Goal: Information Seeking & Learning: Learn about a topic

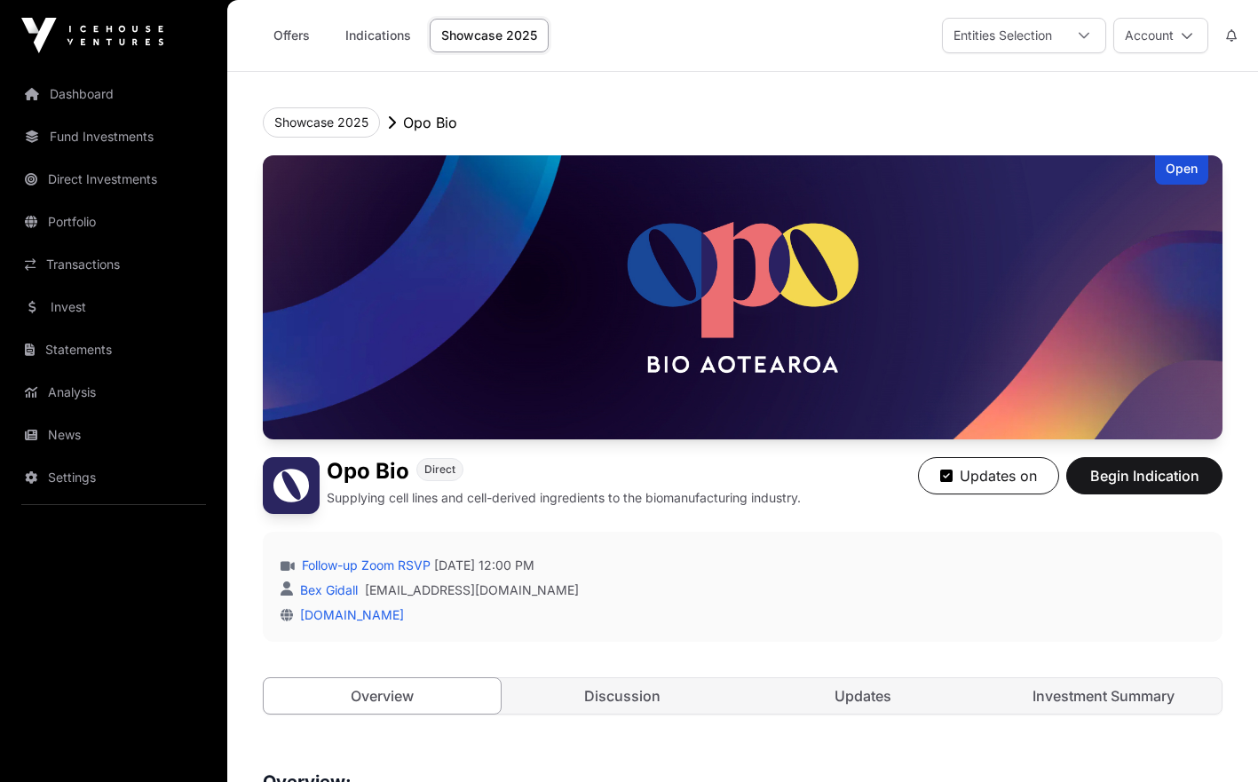
scroll to position [1287, 0]
click at [269, 35] on link "Offers" at bounding box center [291, 36] width 71 height 34
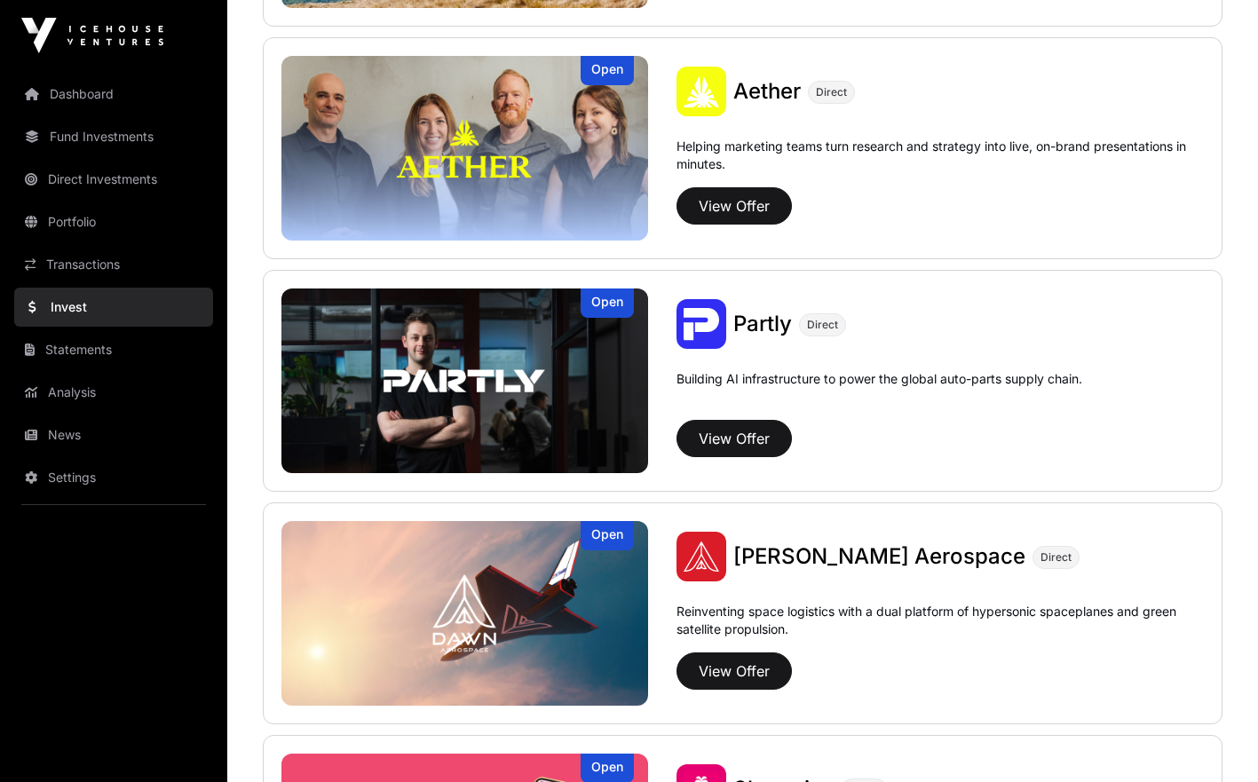
scroll to position [1828, 0]
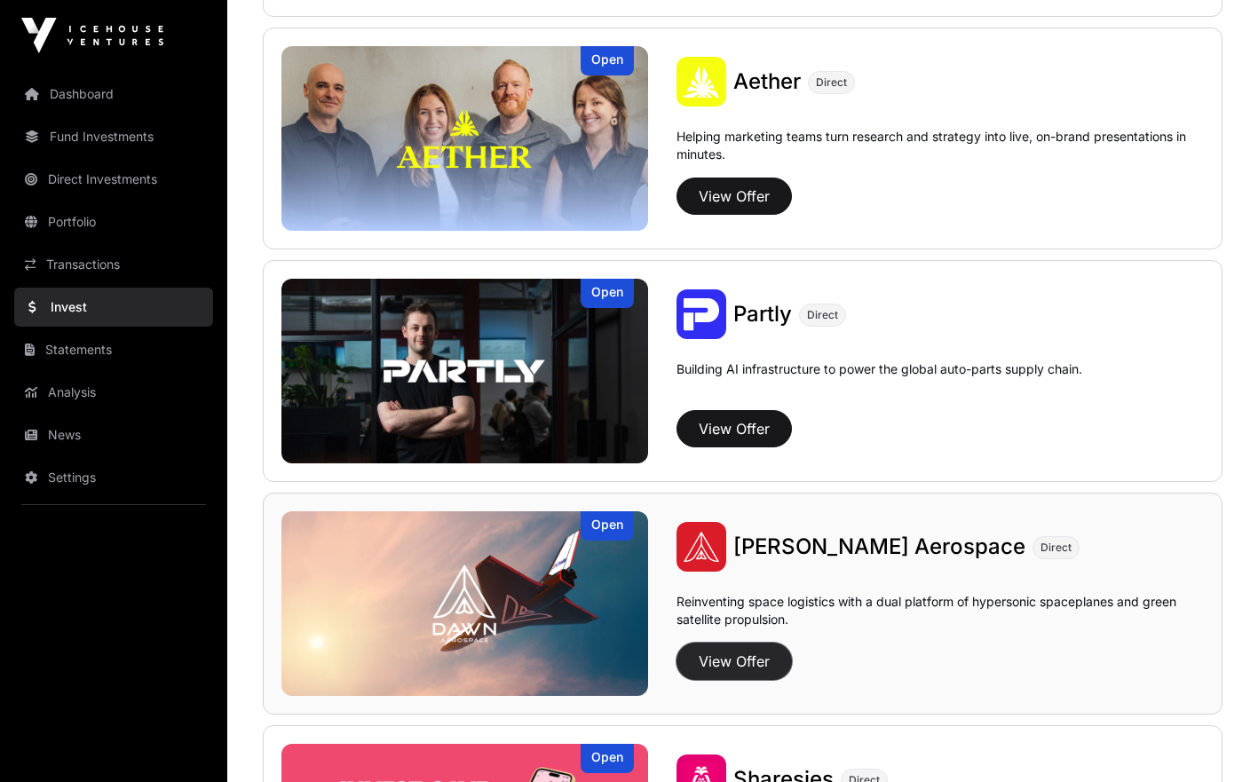
click at [774, 659] on button "View Offer" at bounding box center [733, 661] width 115 height 37
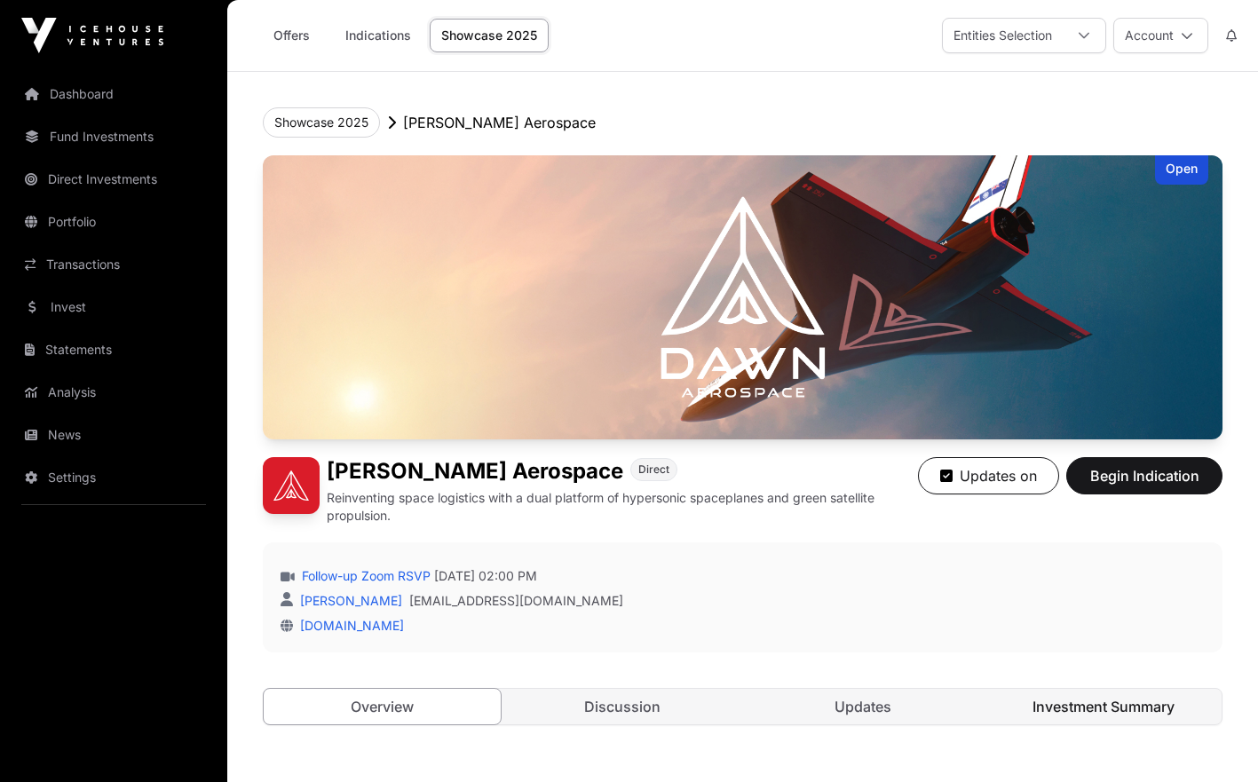
click at [1070, 706] on link "Investment Summary" at bounding box center [1102, 707] width 237 height 36
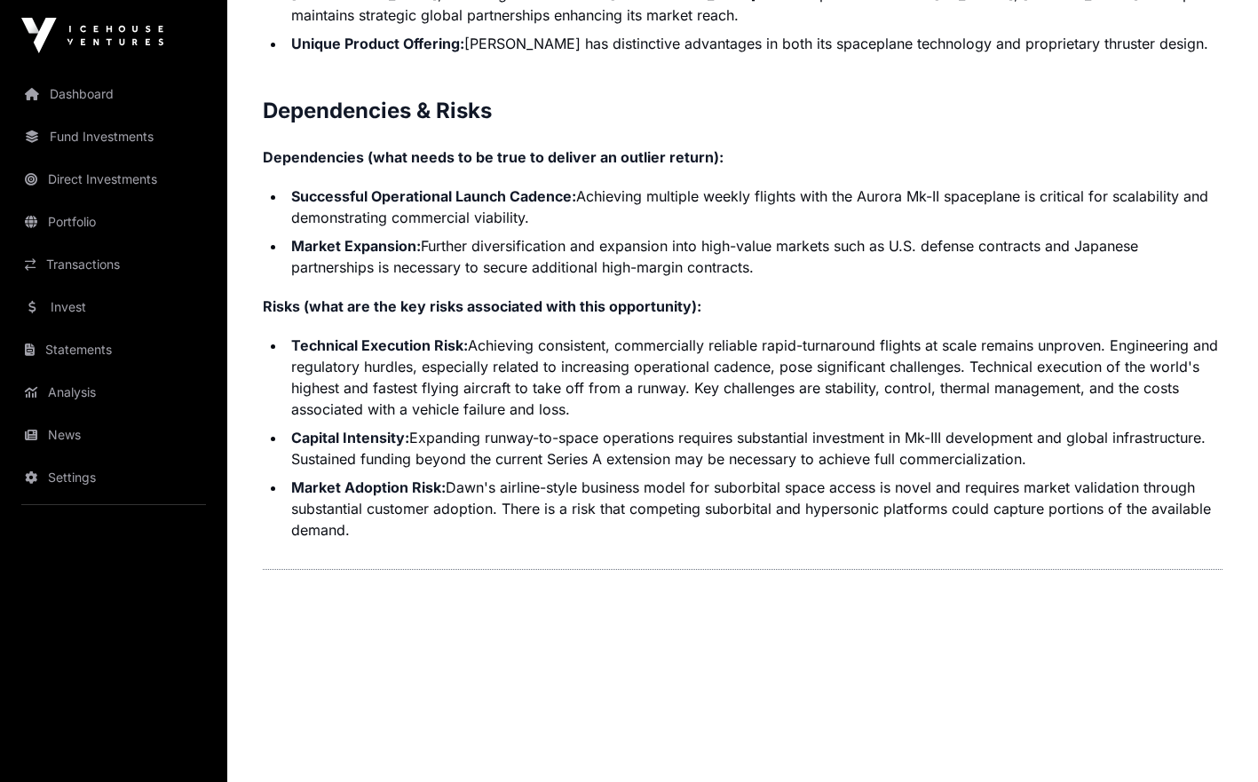
scroll to position [4039, 0]
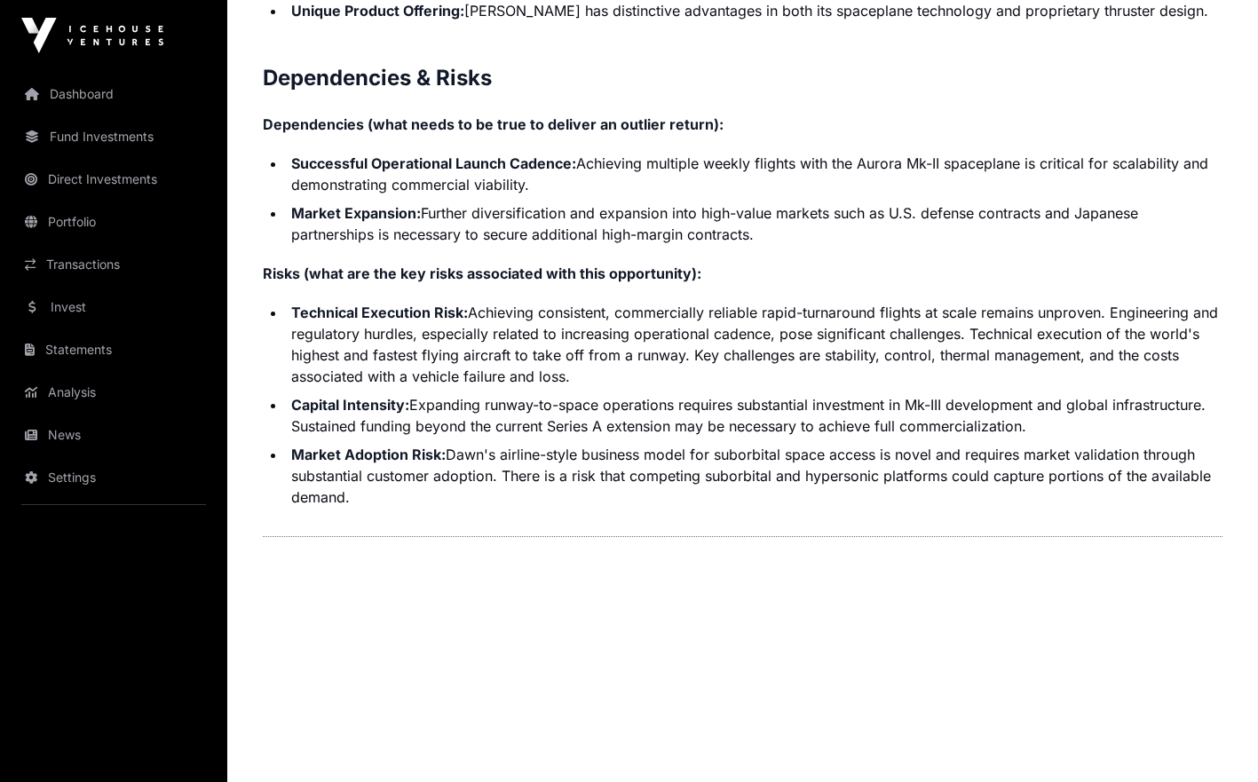
drag, startPoint x: 260, startPoint y: 307, endPoint x: 359, endPoint y: 669, distance: 375.5
copy p "Contents Introduction Round Overview Company Overview Metrics & Milestones High…"
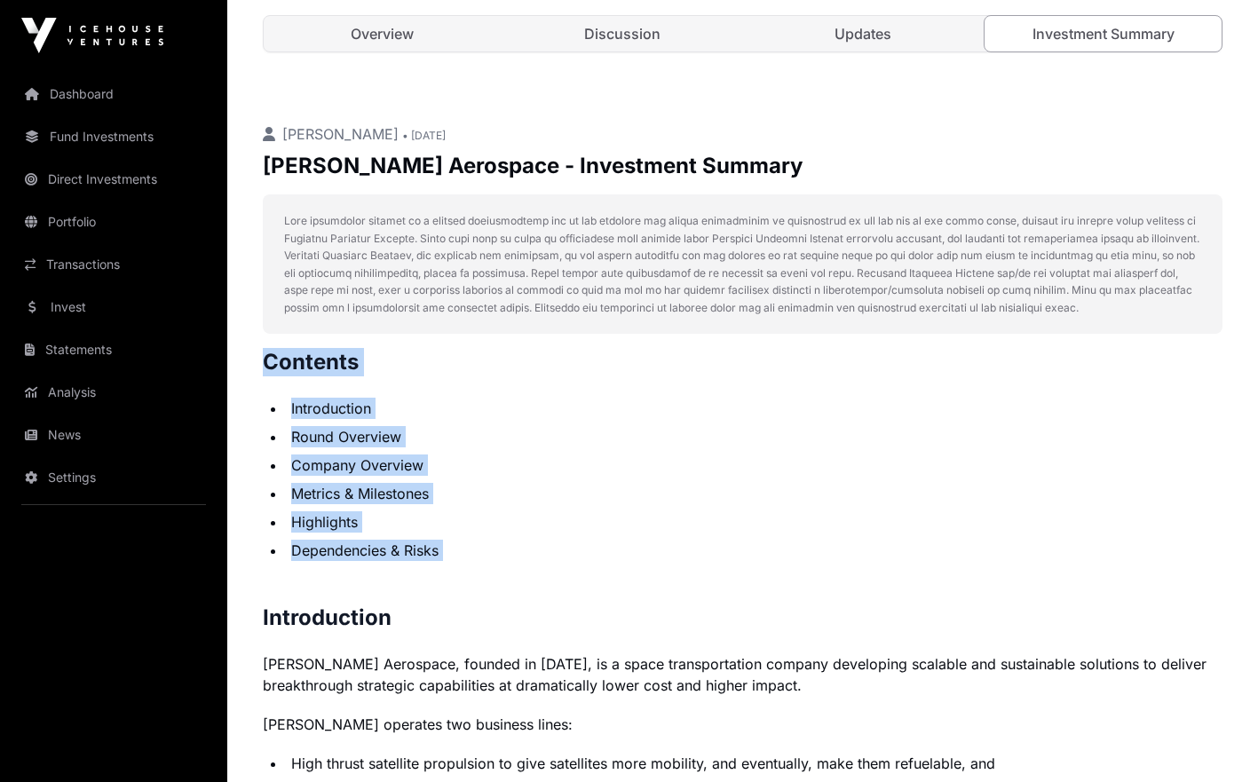
scroll to position [632, 0]
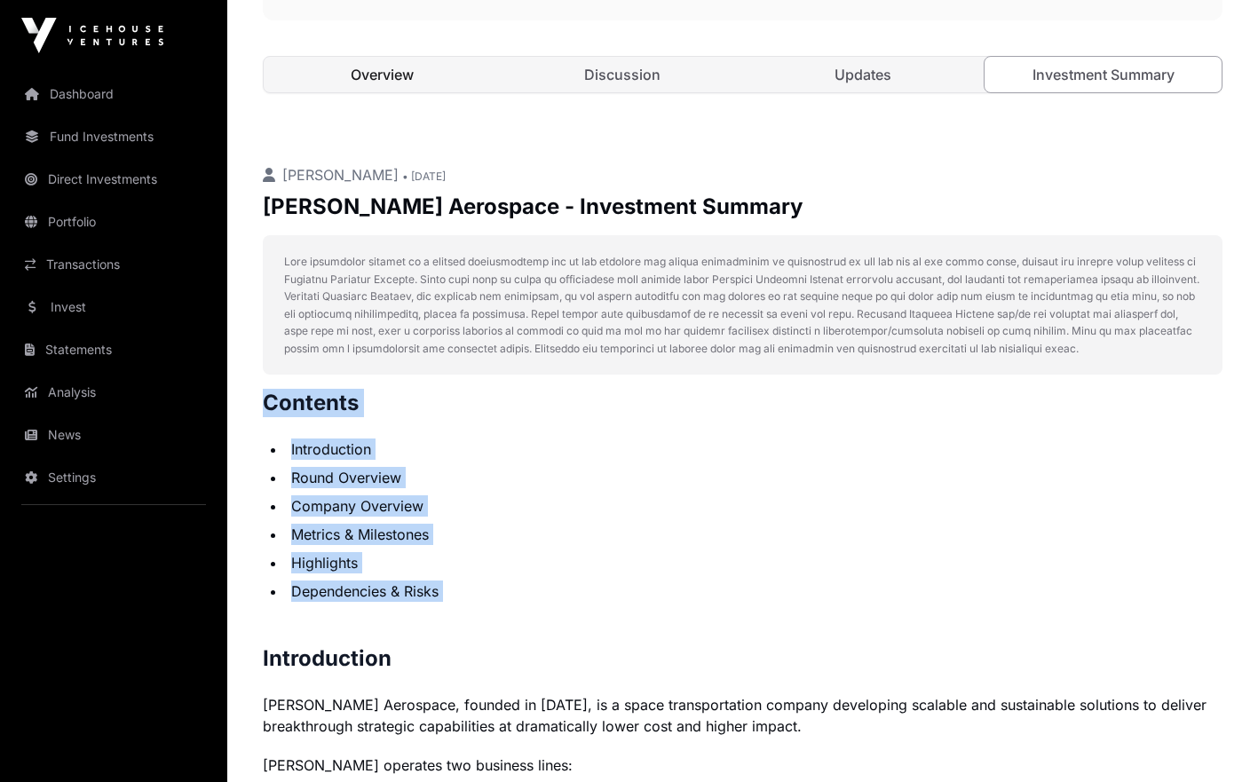
click at [418, 71] on link "Overview" at bounding box center [382, 75] width 237 height 36
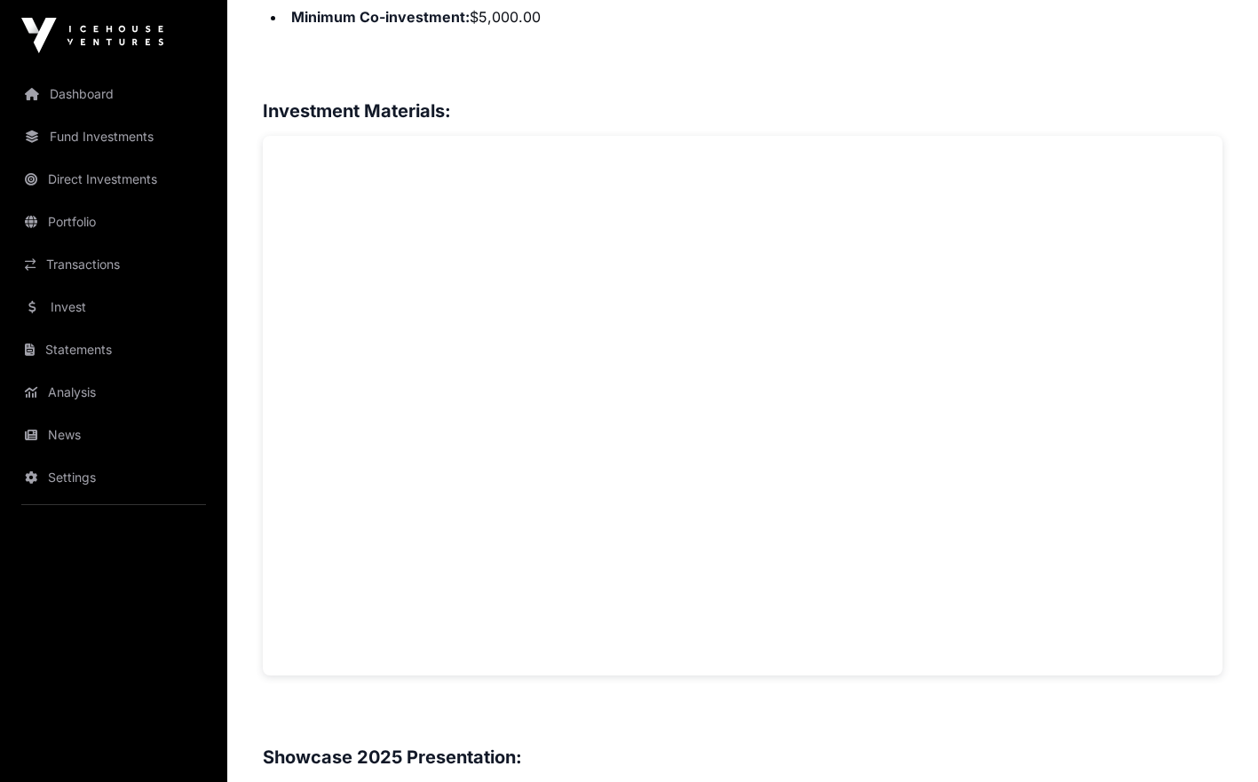
scroll to position [1301, 0]
